Goal: Task Accomplishment & Management: Manage account settings

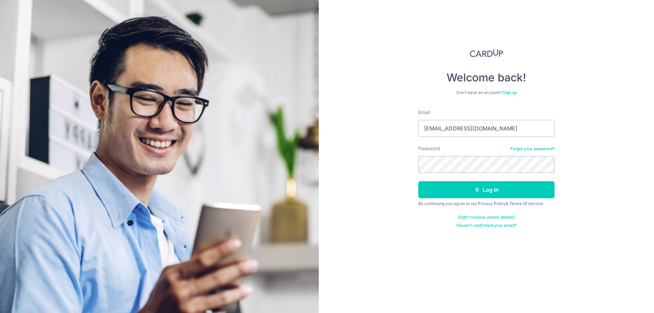
type input "[EMAIL_ADDRESS][DOMAIN_NAME]"
click at [484, 188] on button "Log in" at bounding box center [486, 189] width 136 height 17
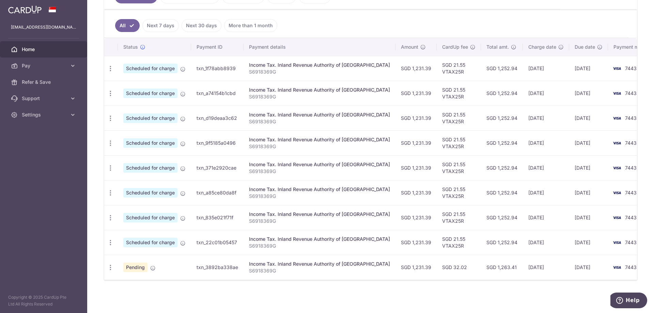
scroll to position [70, 0]
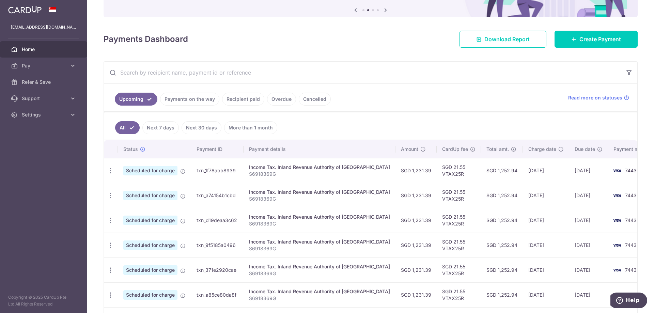
click at [249, 99] on link "Recipient paid" at bounding box center [243, 99] width 42 height 13
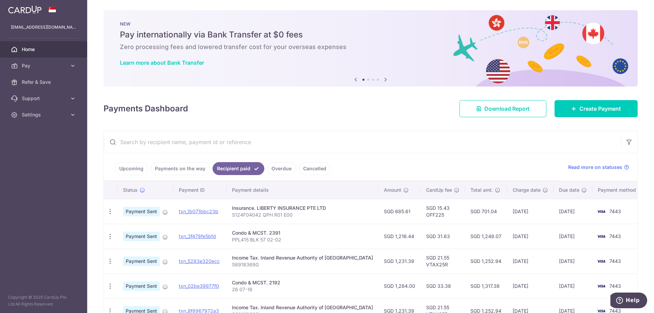
scroll to position [0, 0]
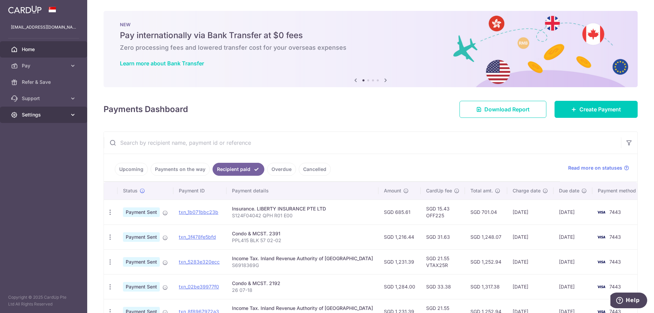
click at [45, 117] on span "Settings" at bounding box center [44, 114] width 45 height 7
drag, startPoint x: 38, startPoint y: 143, endPoint x: 170, endPoint y: 86, distance: 144.0
click at [38, 144] on link "Logout" at bounding box center [43, 147] width 87 height 16
